Goal: Task Accomplishment & Management: Use online tool/utility

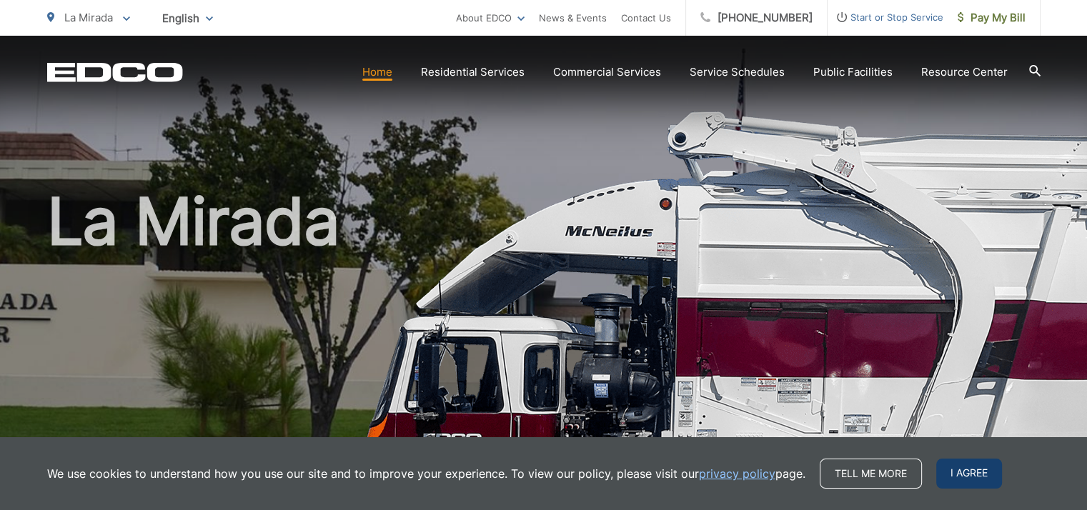
click at [981, 475] on span "I agree" at bounding box center [969, 474] width 66 height 30
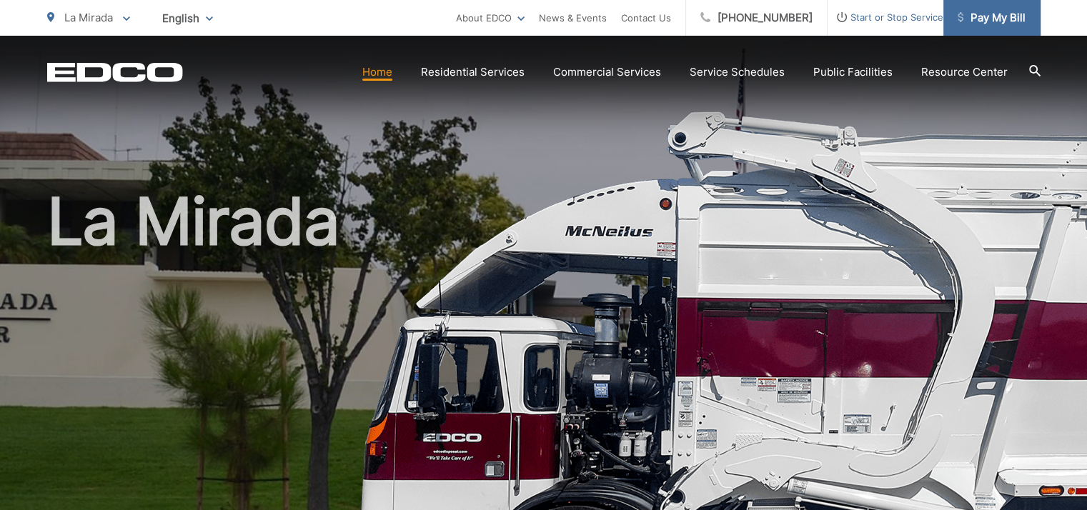
click at [993, 18] on span "Pay My Bill" at bounding box center [992, 17] width 68 height 17
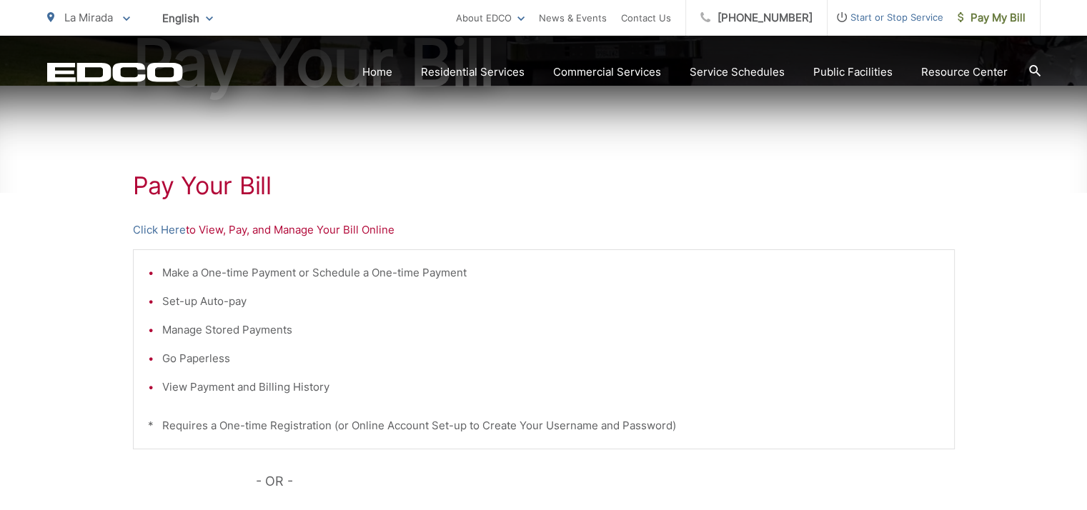
scroll to position [203, 0]
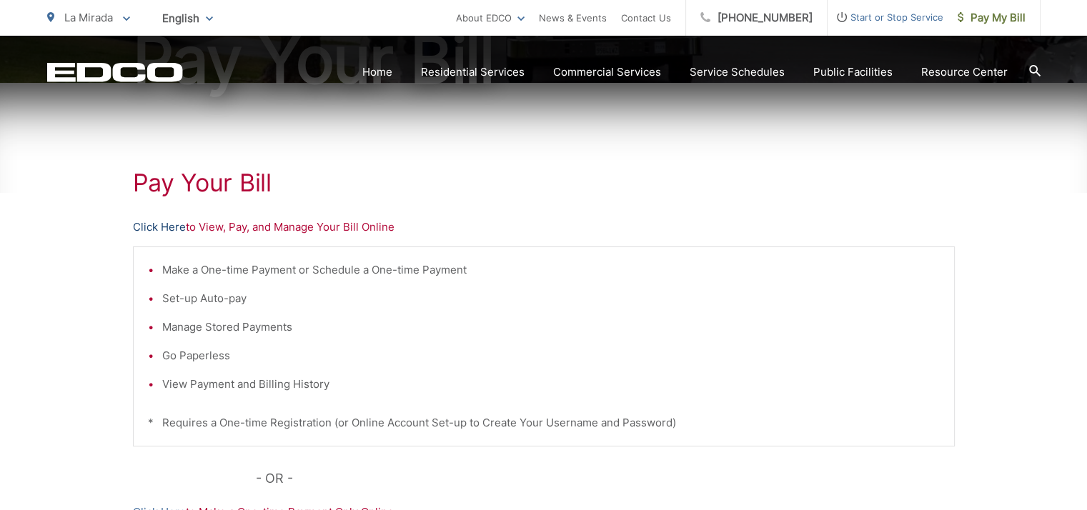
click at [169, 229] on link "Click Here" at bounding box center [159, 227] width 53 height 17
